Goal: Information Seeking & Learning: Learn about a topic

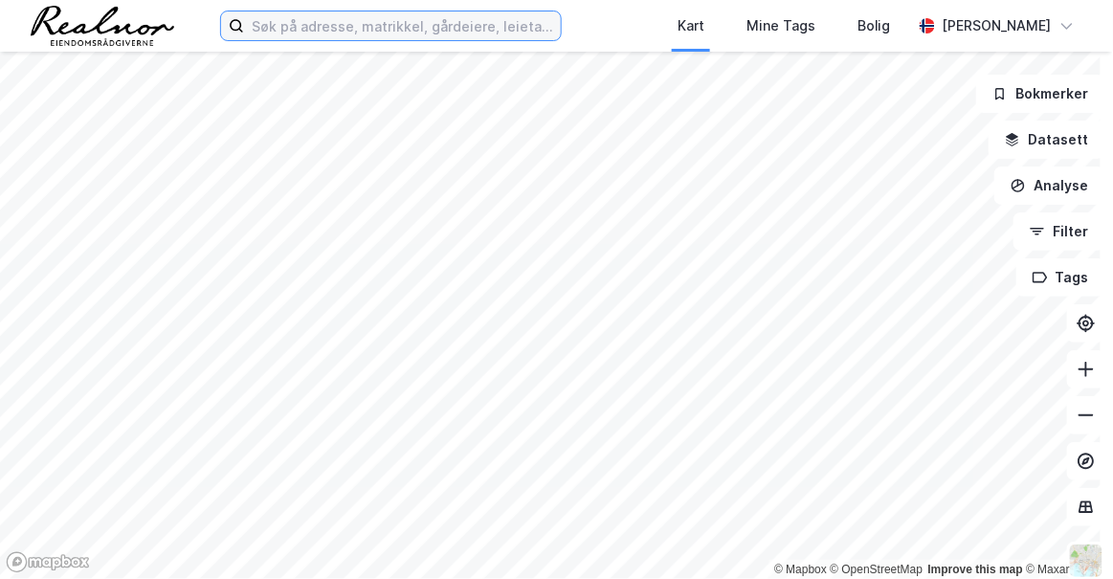
click at [317, 21] on input at bounding box center [402, 25] width 317 height 29
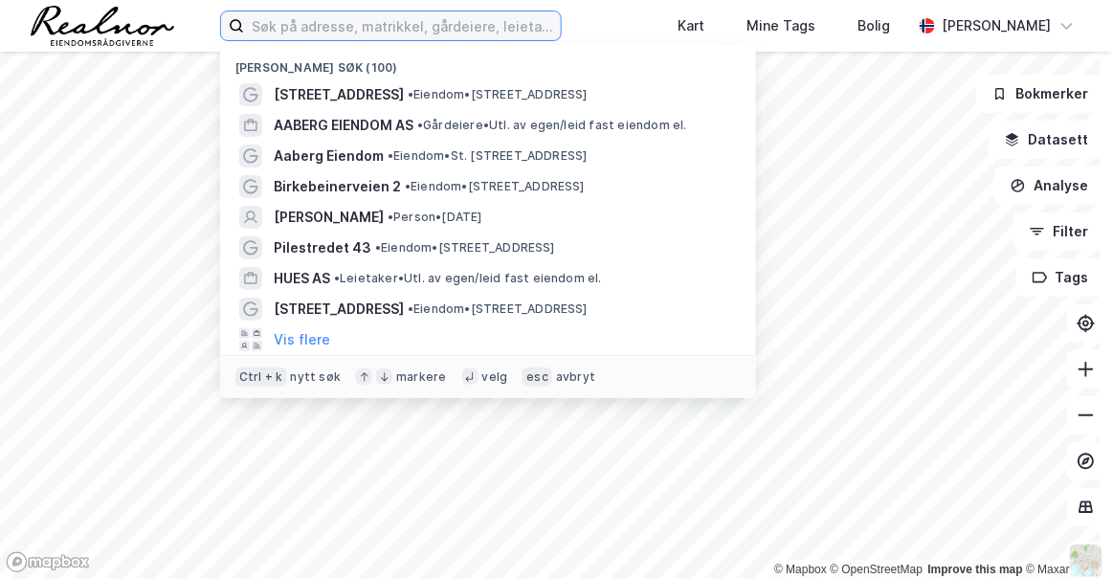
paste input "[STREET_ADDRESS]"
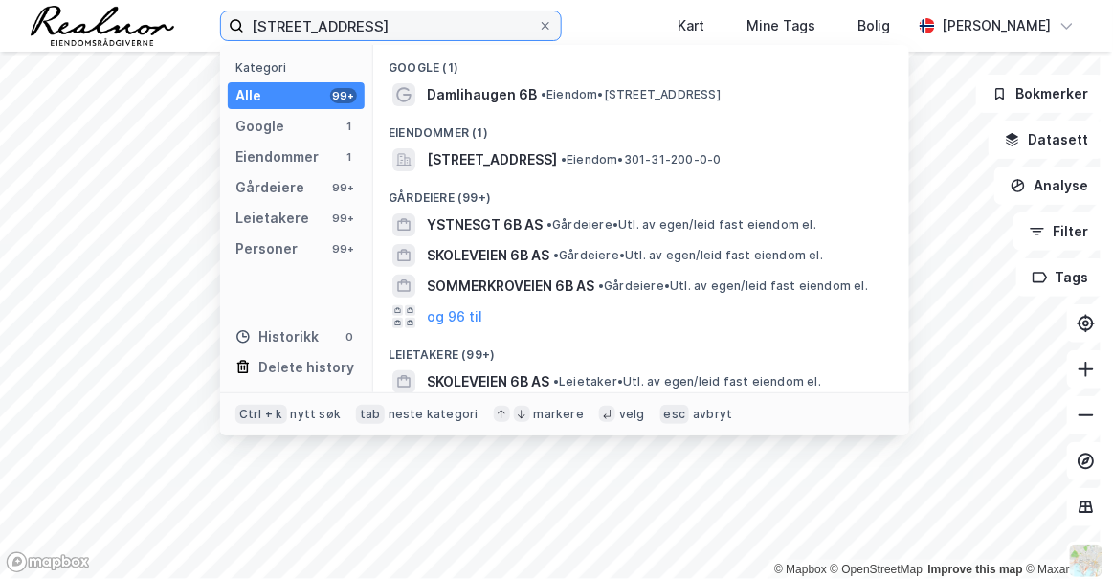
click at [480, 25] on input "[STREET_ADDRESS]" at bounding box center [391, 25] width 294 height 29
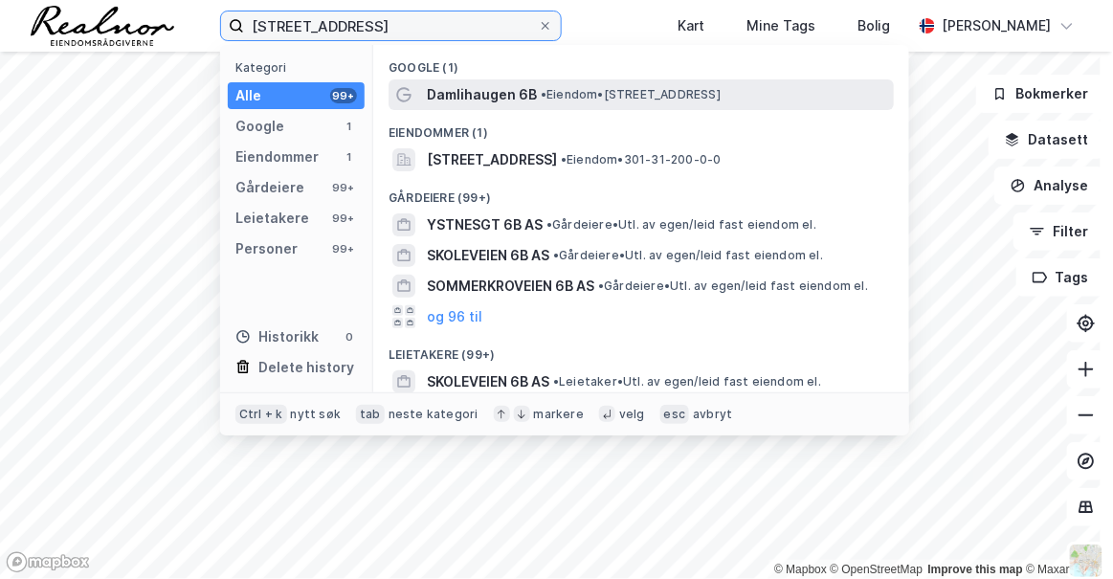
type input "[STREET_ADDRESS]"
click at [605, 98] on span "• Eiendom • [STREET_ADDRESS]" at bounding box center [631, 94] width 180 height 15
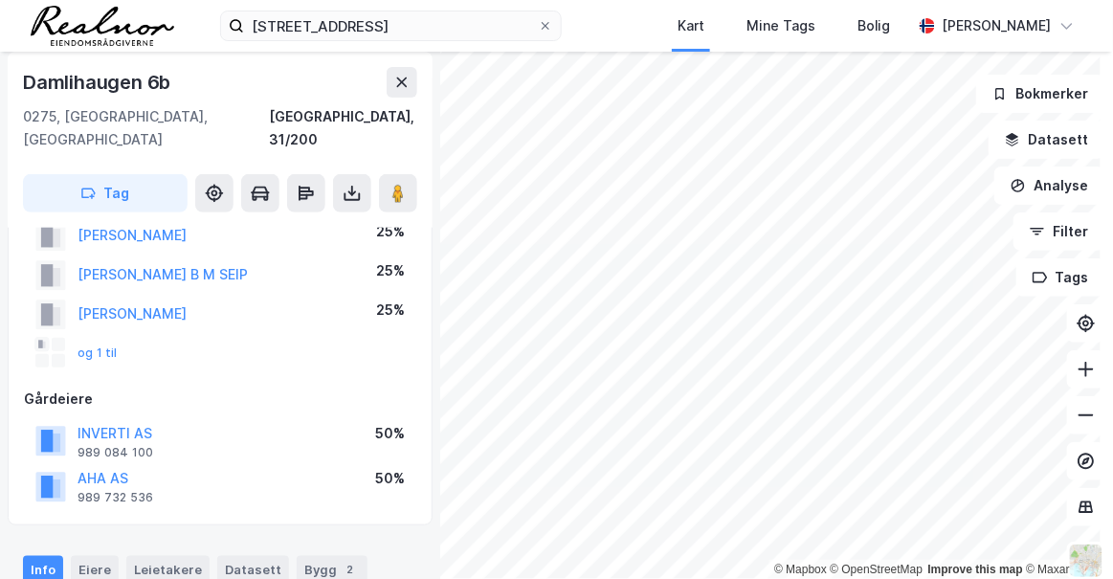
scroll to position [157, 0]
click at [0, 0] on button "og 1 til" at bounding box center [0, 0] width 0 height 0
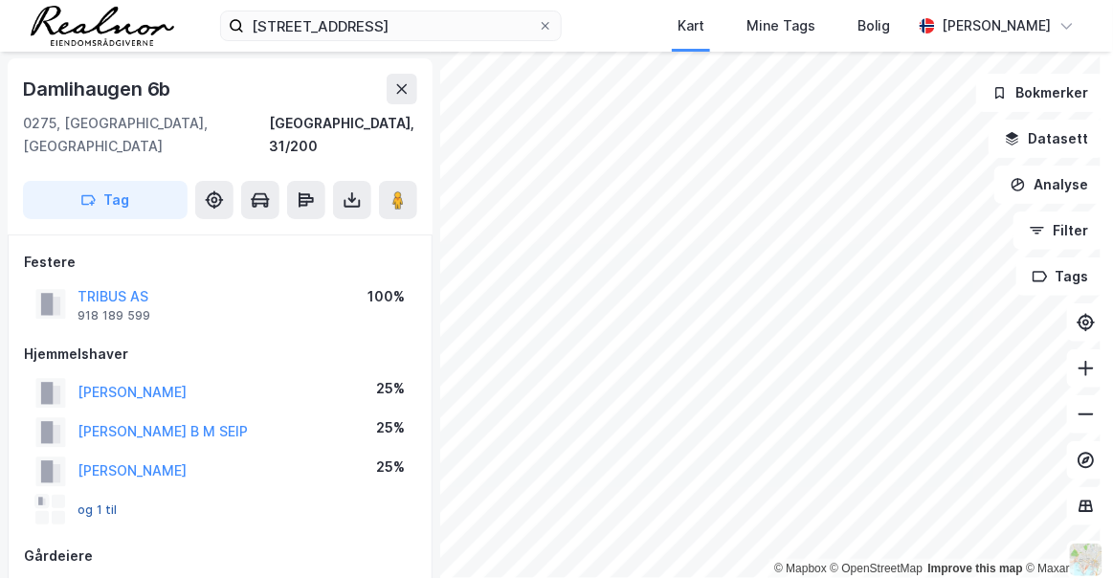
scroll to position [12, 0]
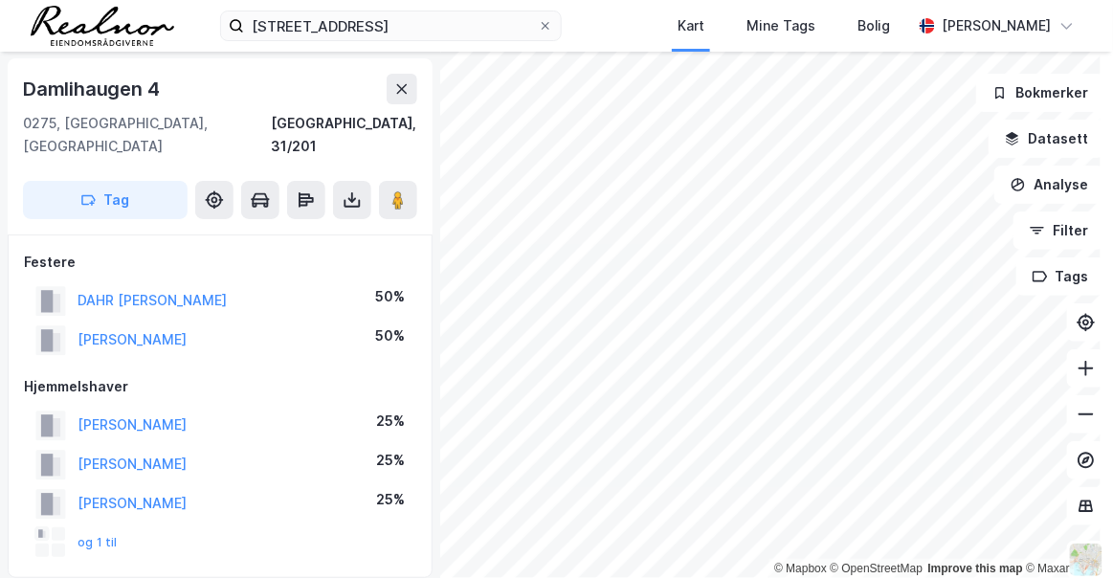
scroll to position [12, 0]
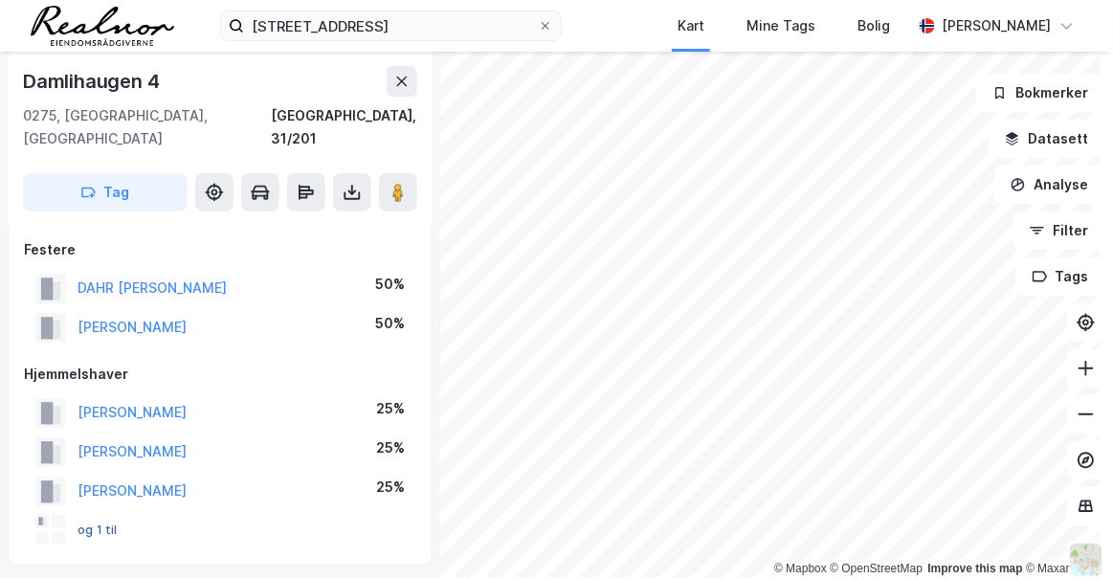
click at [0, 0] on button "og 1 til" at bounding box center [0, 0] width 0 height 0
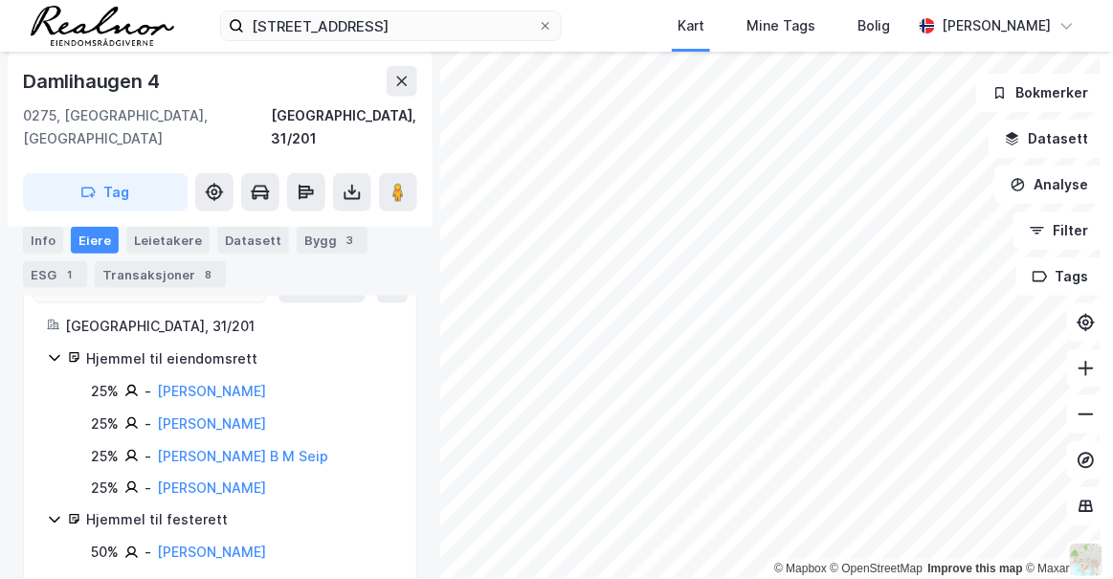
scroll to position [443, 0]
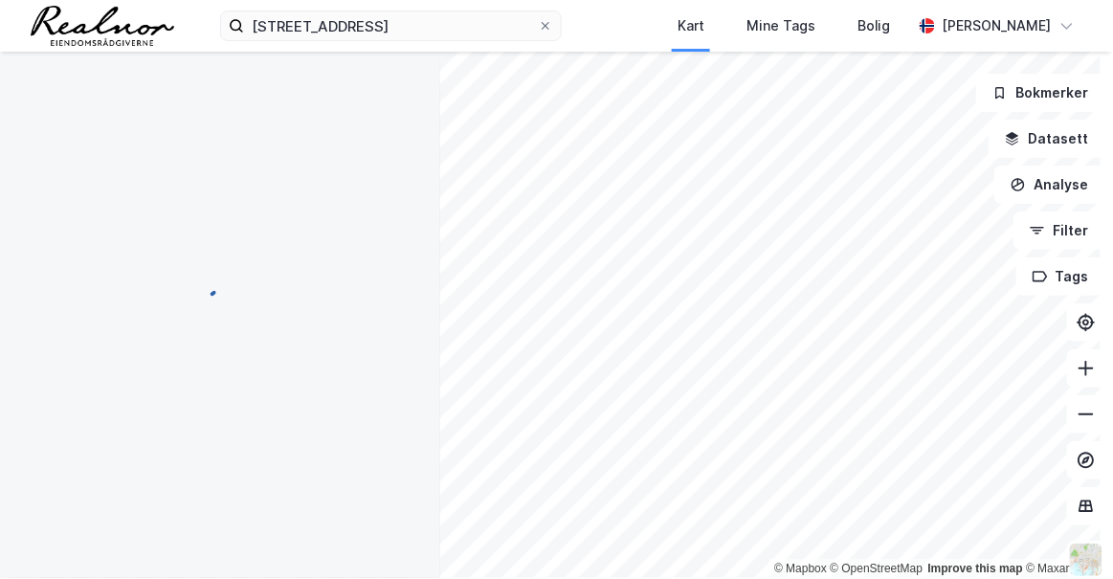
scroll to position [443, 0]
